Goal: Information Seeking & Learning: Learn about a topic

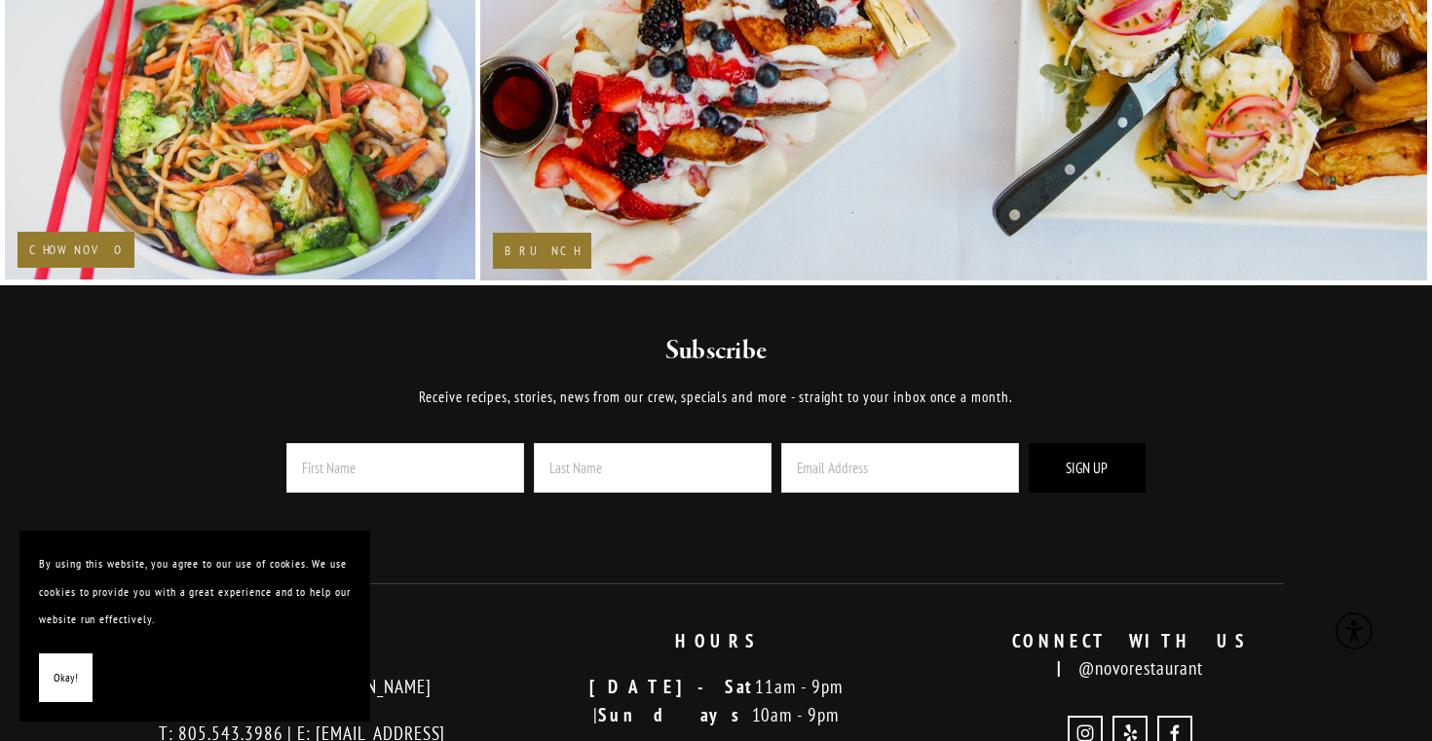
scroll to position [3972, 0]
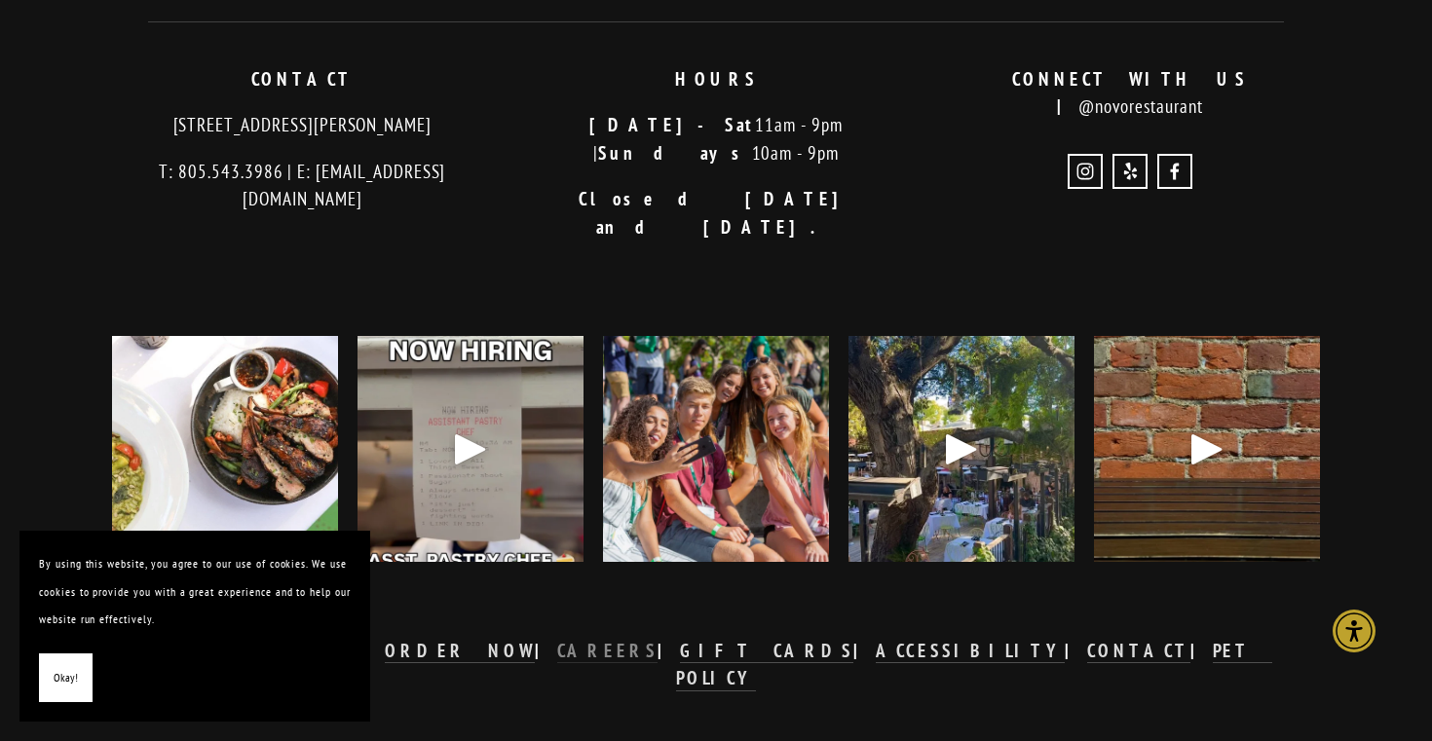
click at [625, 639] on strong "CAREERS" at bounding box center [607, 650] width 101 height 23
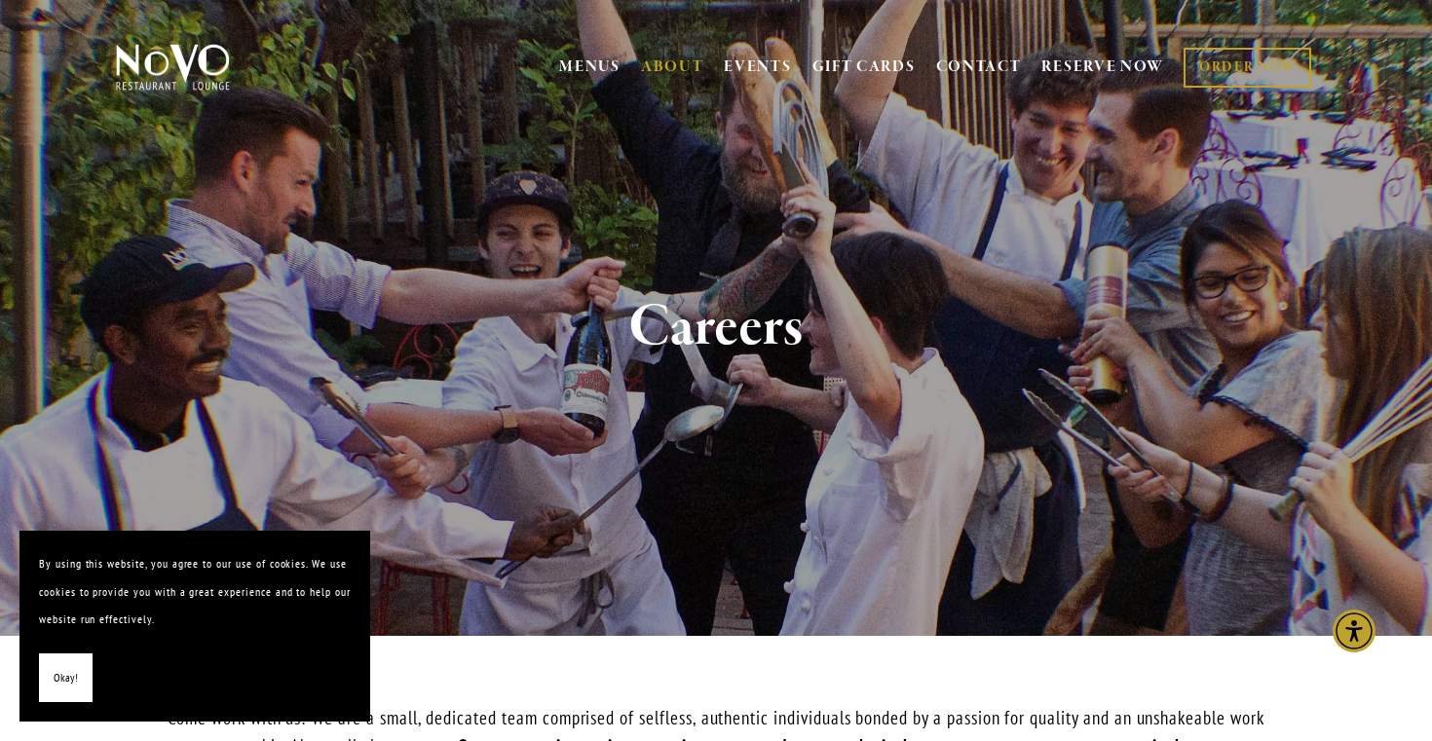
click at [63, 673] on span "Okay!" at bounding box center [66, 678] width 24 height 28
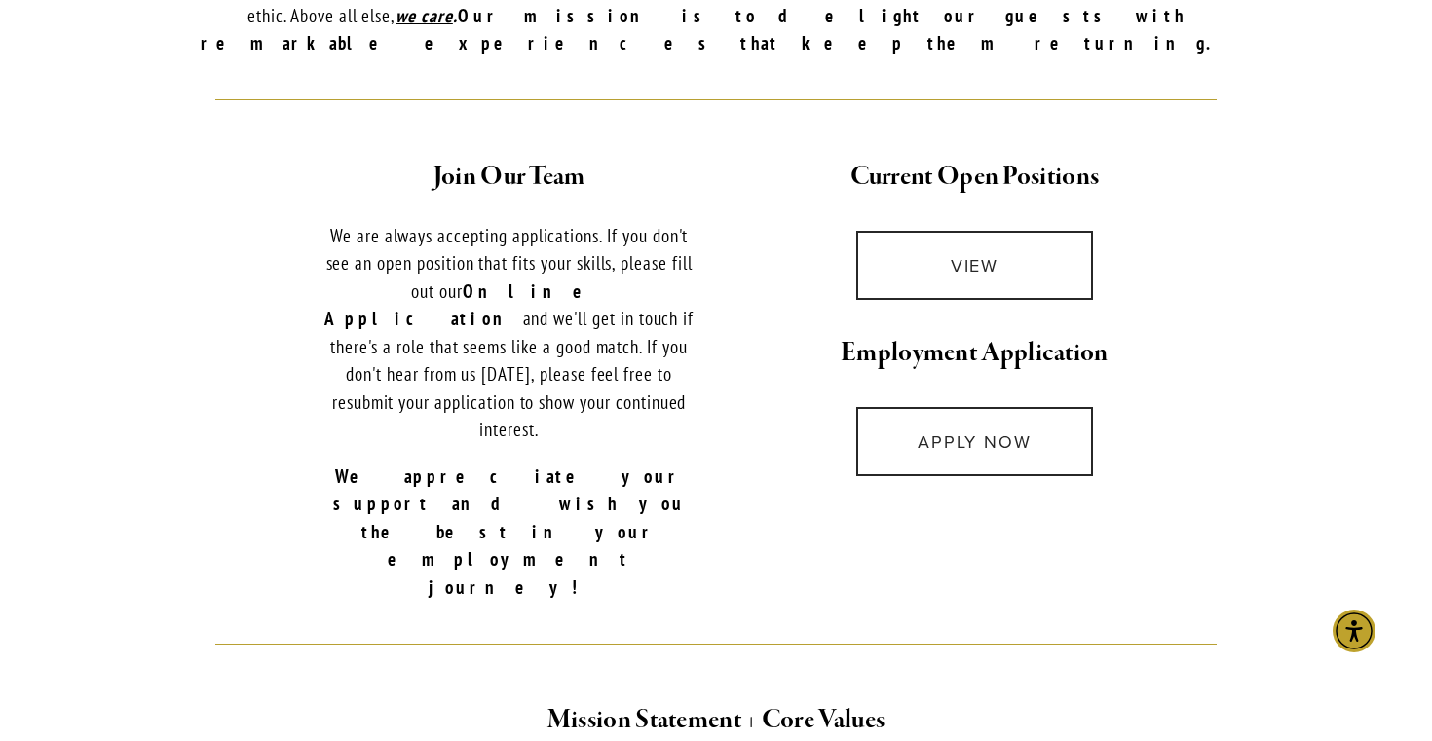
scroll to position [736, 0]
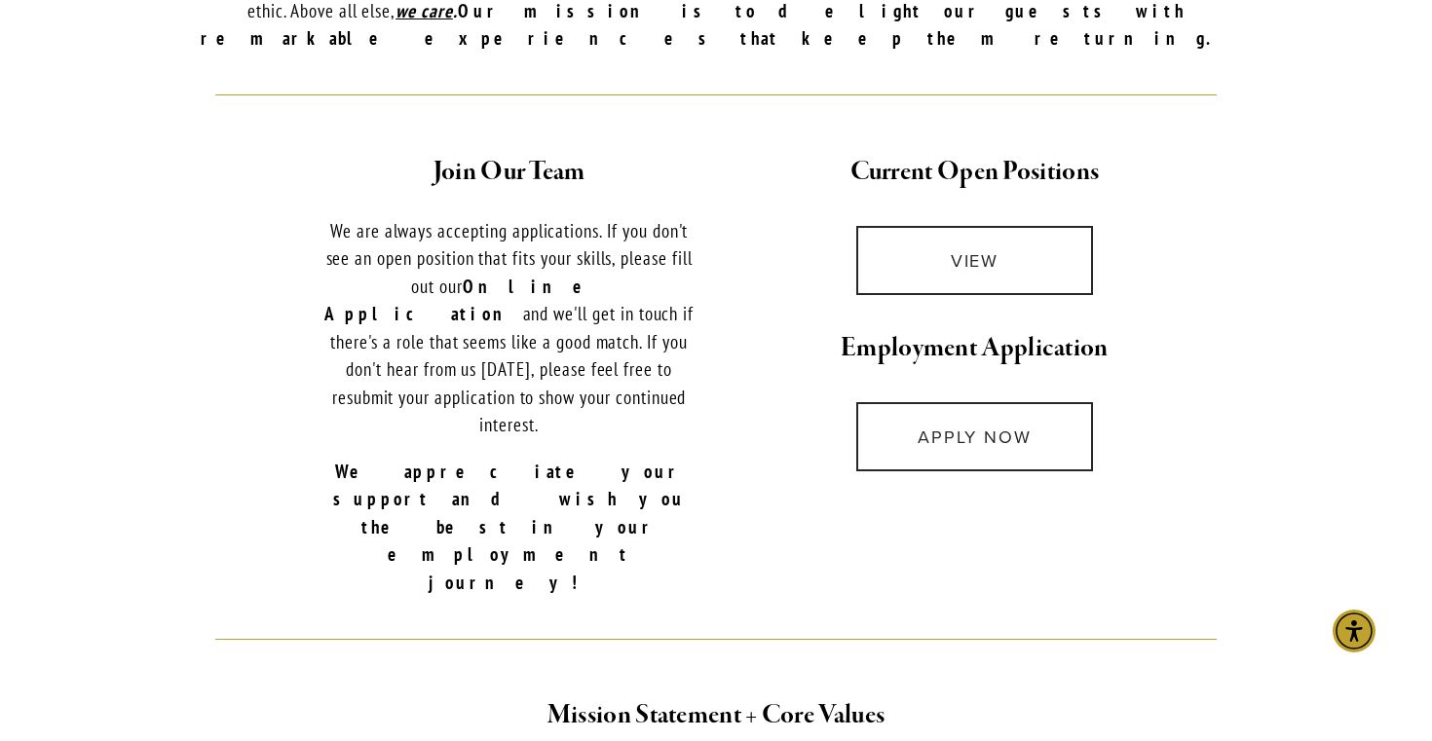
click at [960, 209] on div "VIEW" at bounding box center [974, 260] width 311 height 102
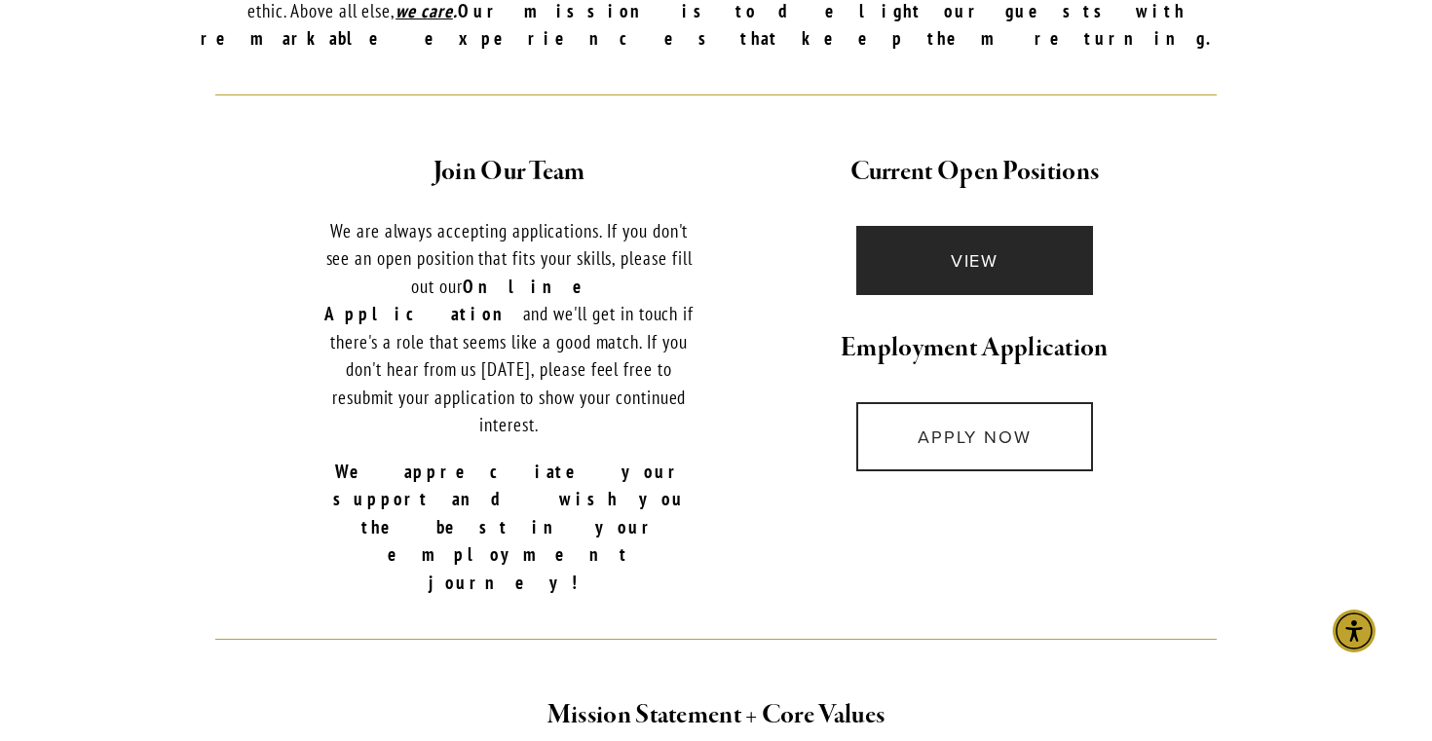
click at [932, 226] on link "VIEW" at bounding box center [974, 260] width 237 height 69
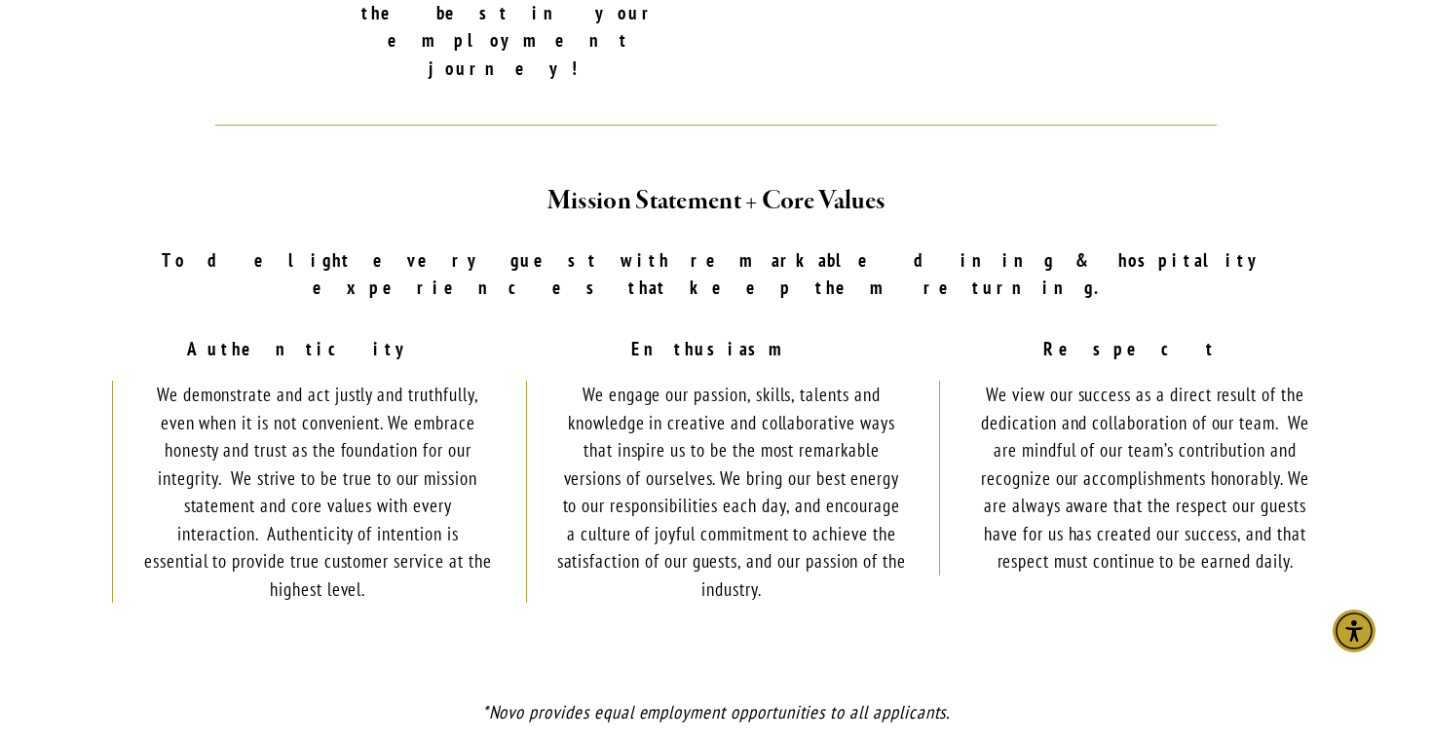
scroll to position [1504, 0]
